Goal: Download file/media

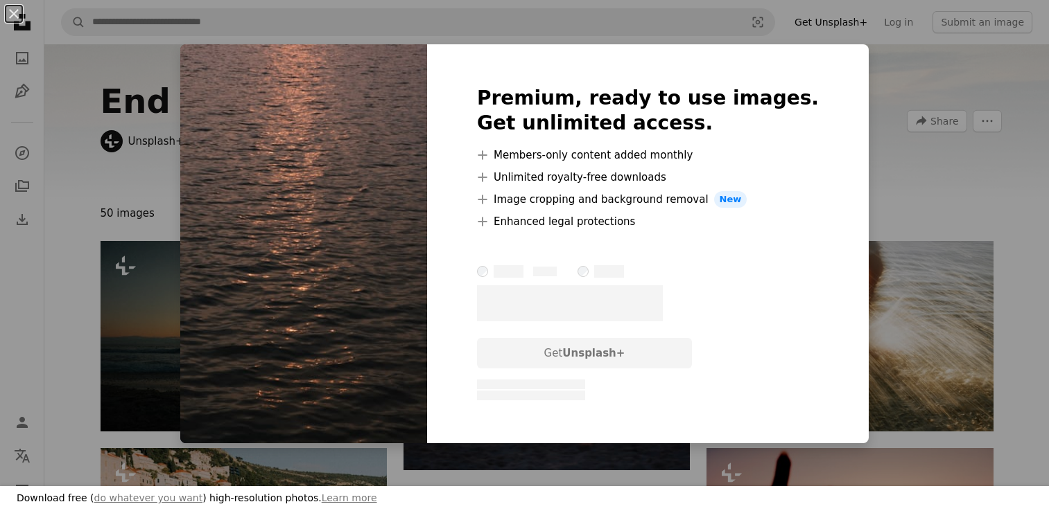
scroll to position [2015, 0]
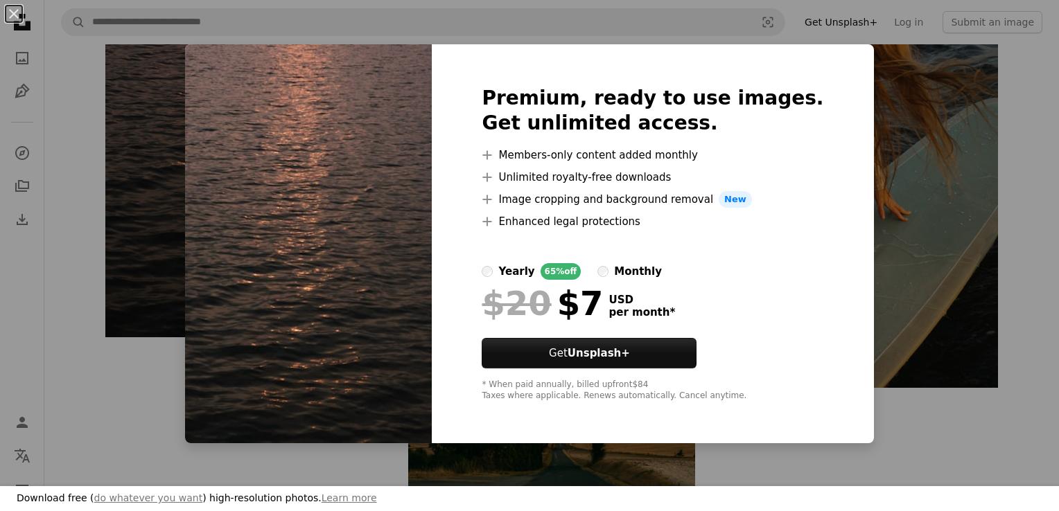
click at [312, 317] on img at bounding box center [308, 243] width 247 height 399
click at [1010, 25] on div "An X shape Download free ( do whatever you want ) high-resolution photos. Learn…" at bounding box center [529, 255] width 1059 height 511
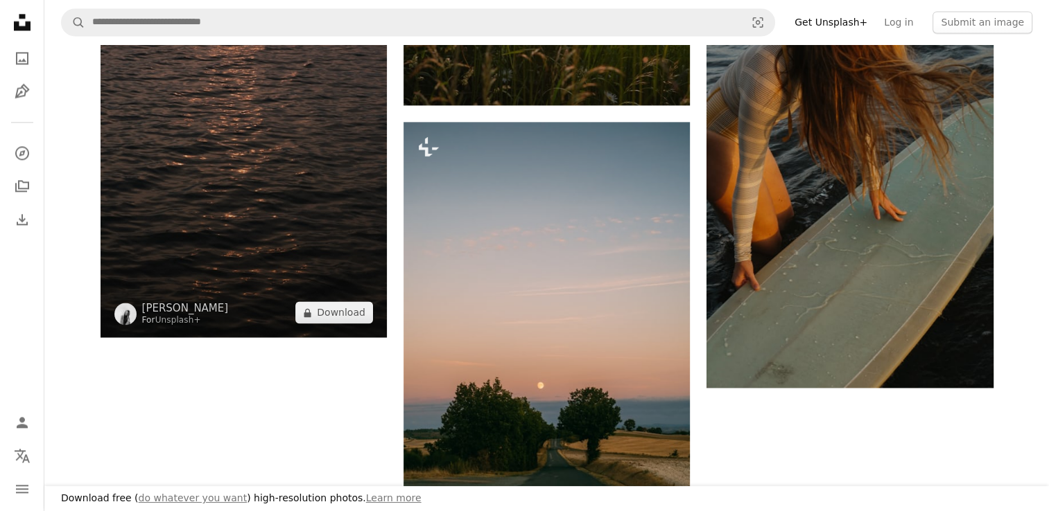
click at [310, 173] on img at bounding box center [243, 123] width 286 height 430
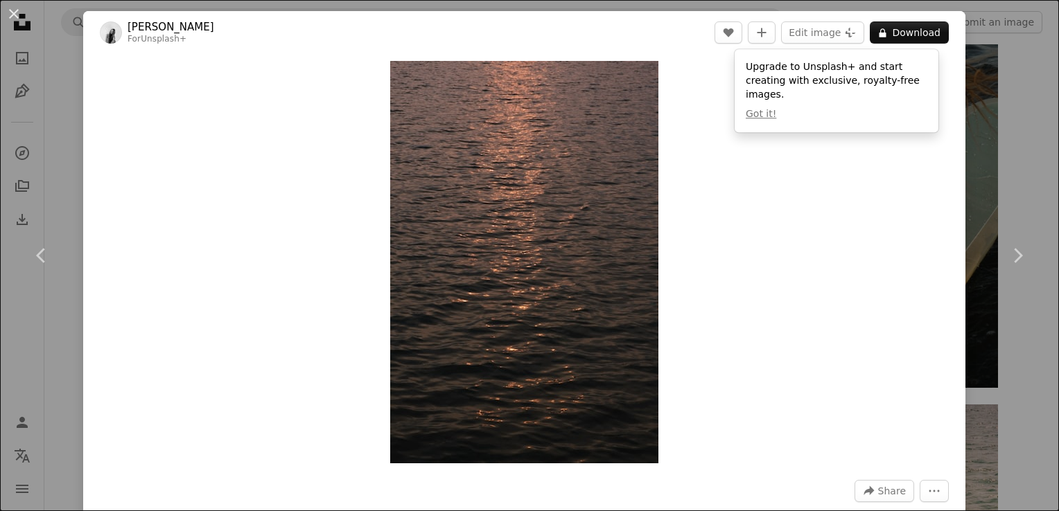
click at [973, 87] on div "An X shape Chevron left Chevron right [PERSON_NAME] For Unsplash+ A heart A plu…" at bounding box center [529, 255] width 1059 height 511
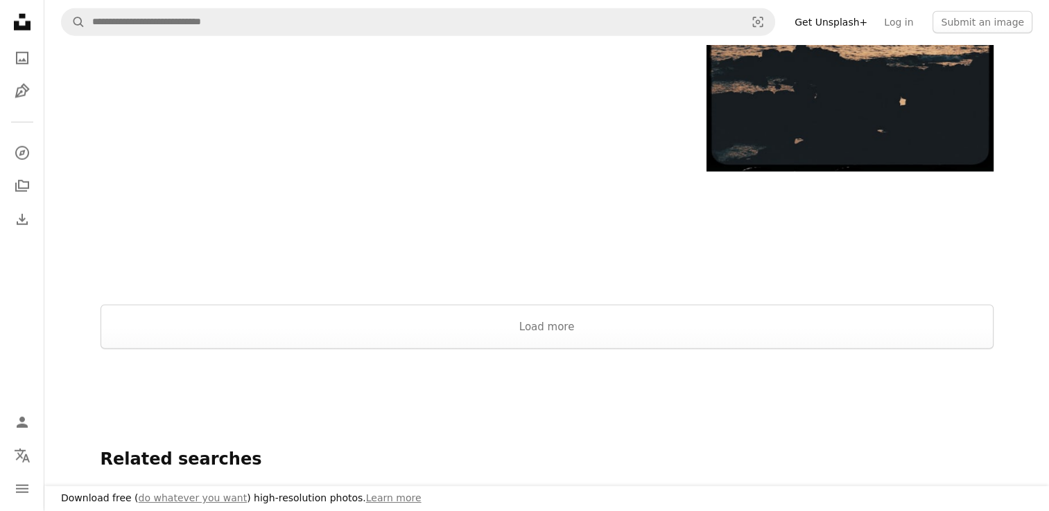
scroll to position [3781, 0]
click at [723, 335] on button "Load more" at bounding box center [546, 326] width 893 height 44
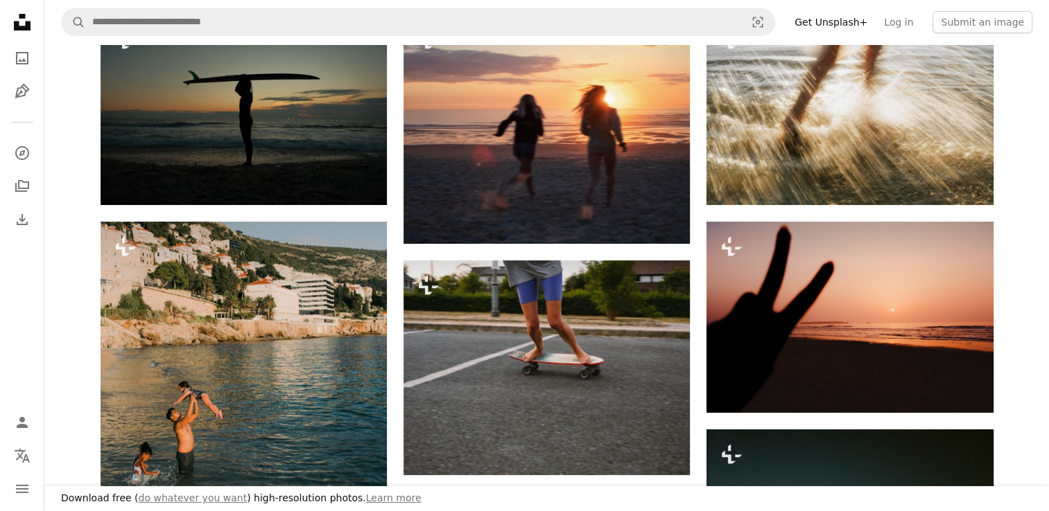
scroll to position [0, 0]
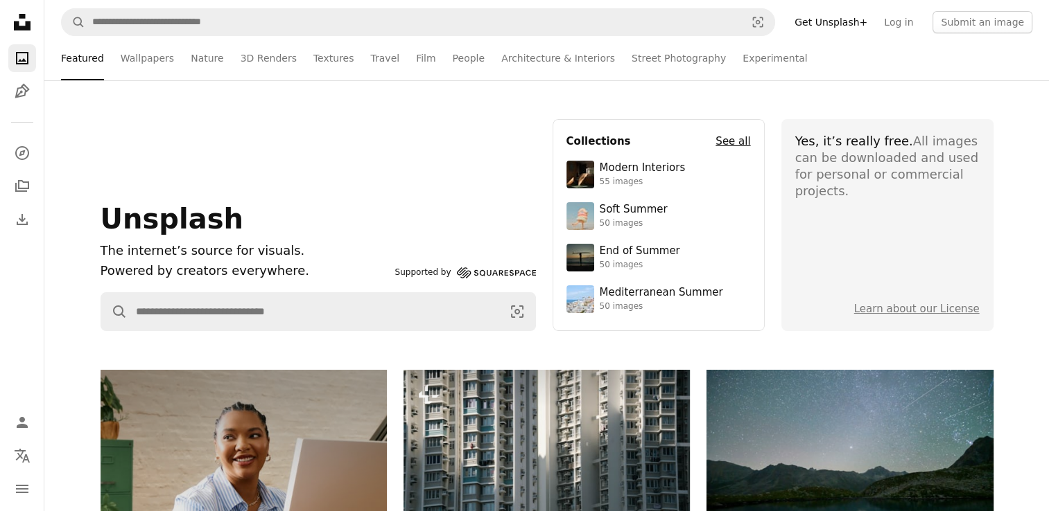
click at [727, 140] on h4 "See all" at bounding box center [732, 141] width 35 height 17
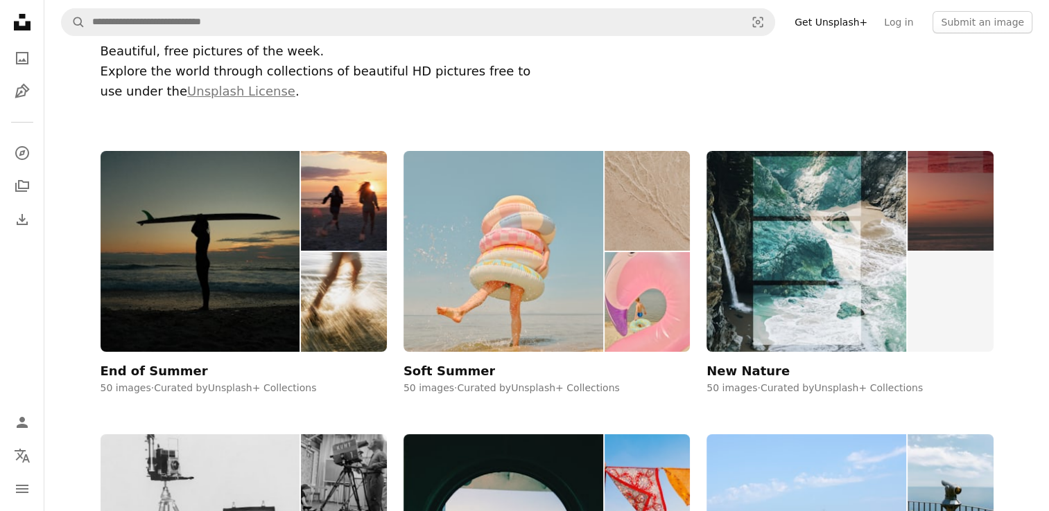
scroll to position [87, 0]
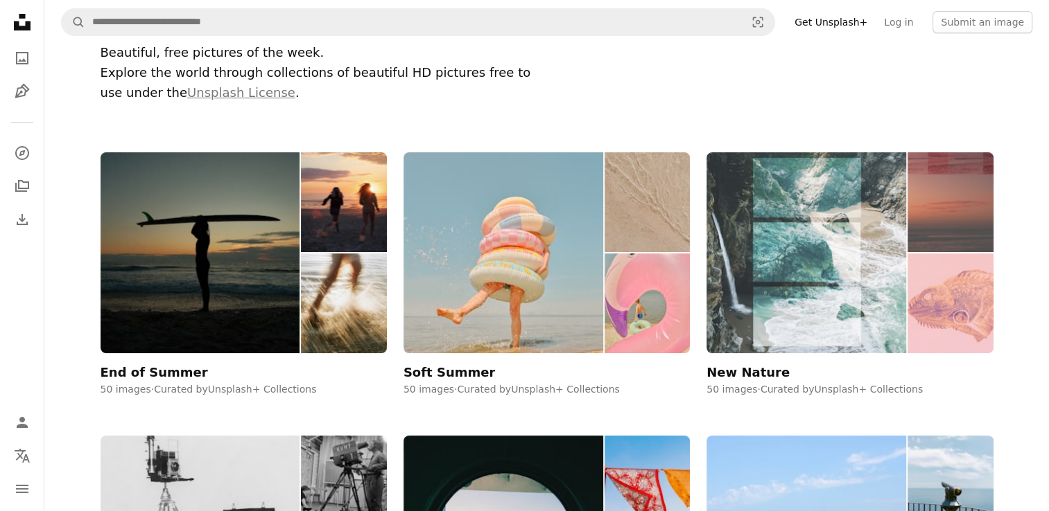
click at [789, 250] on img at bounding box center [806, 252] width 200 height 200
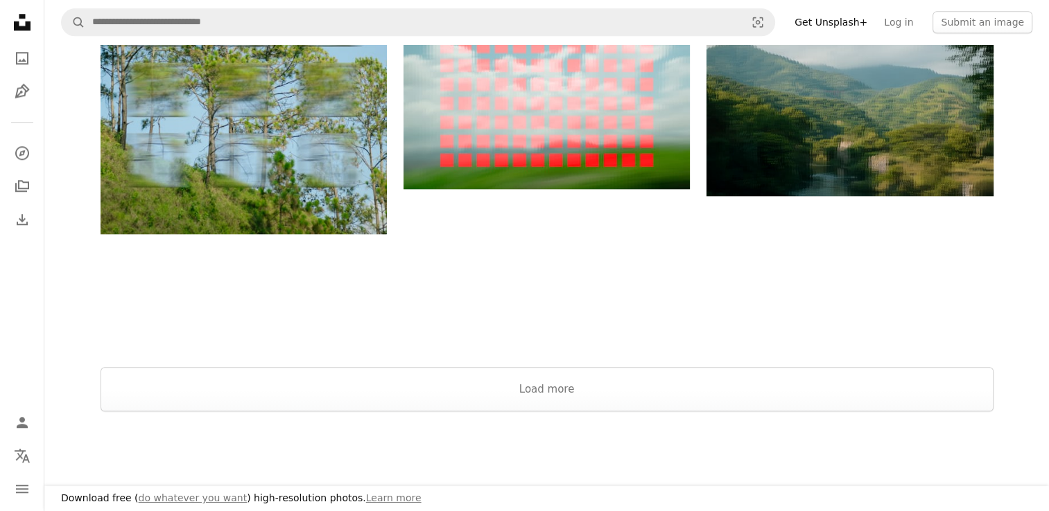
scroll to position [1469, 0]
click at [572, 387] on button "Load more" at bounding box center [546, 389] width 893 height 44
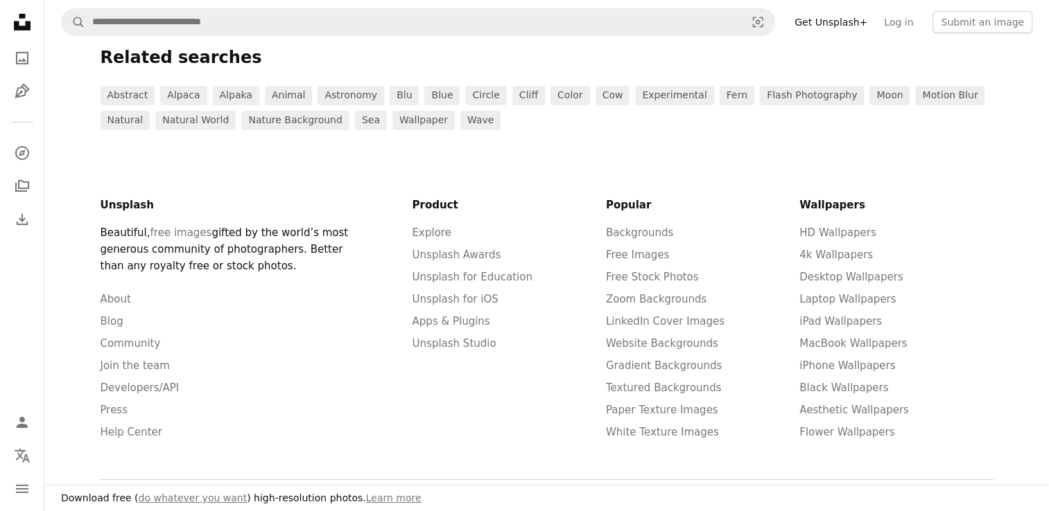
scroll to position [4870, 0]
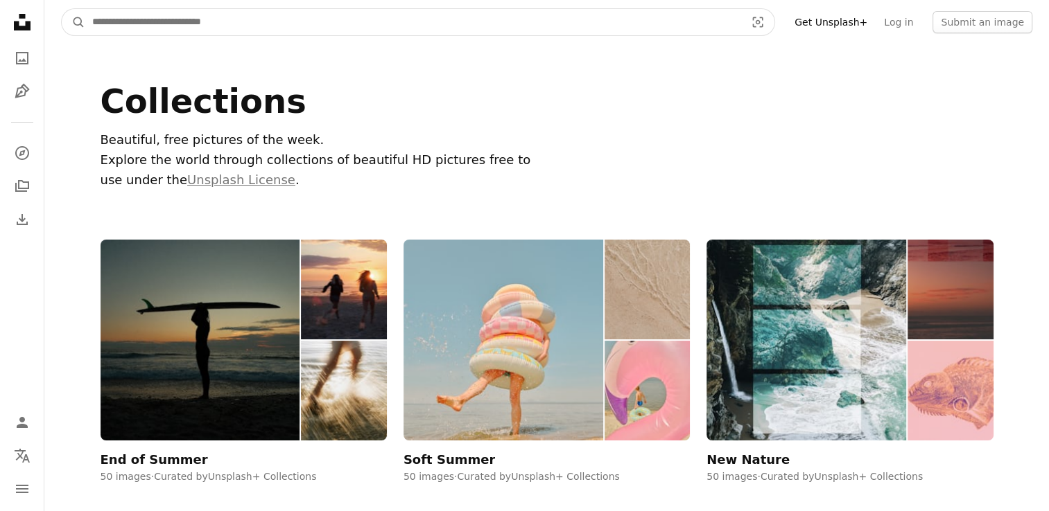
click at [580, 32] on input "Find visuals sitewide" at bounding box center [413, 22] width 656 height 26
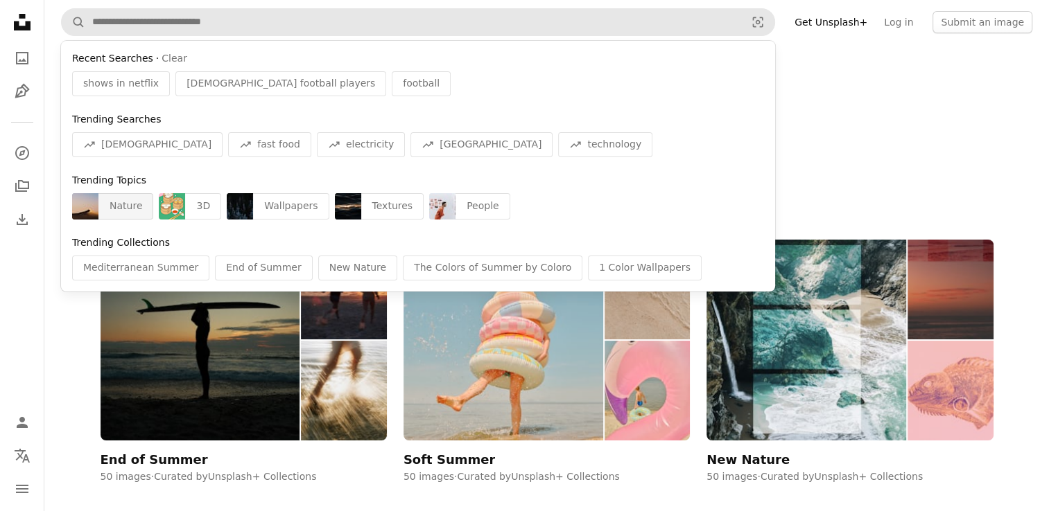
click at [133, 204] on div "Nature" at bounding box center [125, 206] width 55 height 26
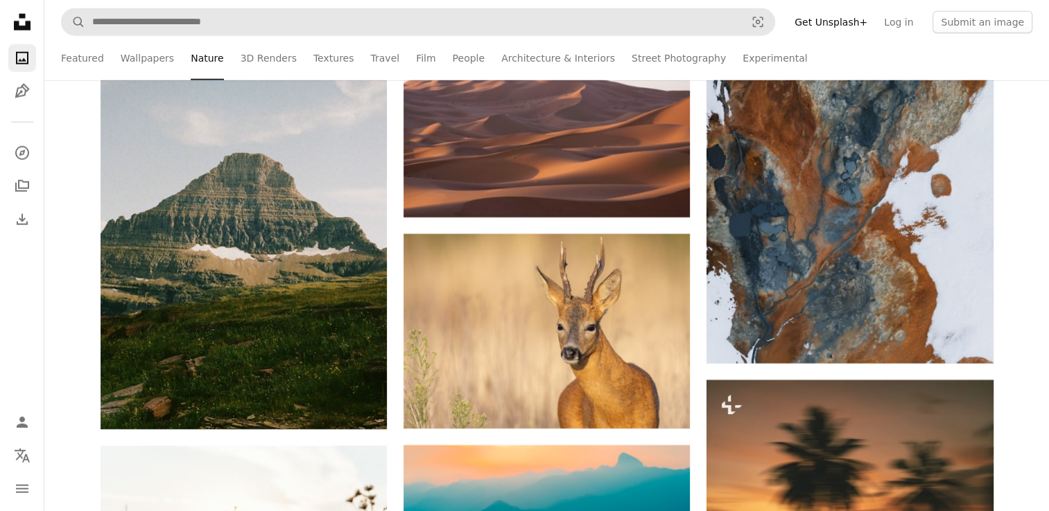
scroll to position [8866, 0]
